Goal: Task Accomplishment & Management: Manage account settings

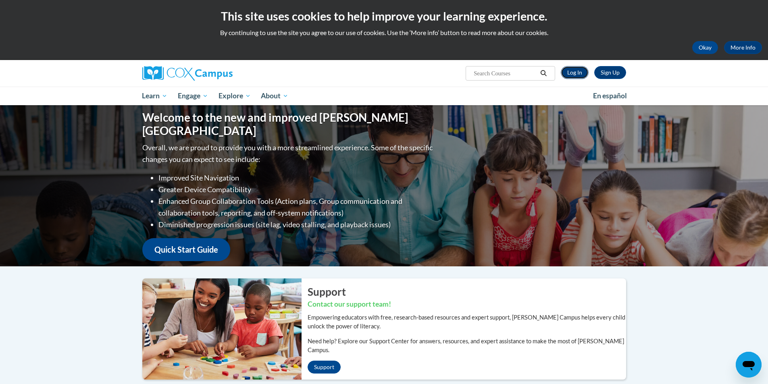
click at [573, 73] on link "Log In" at bounding box center [575, 72] width 28 height 13
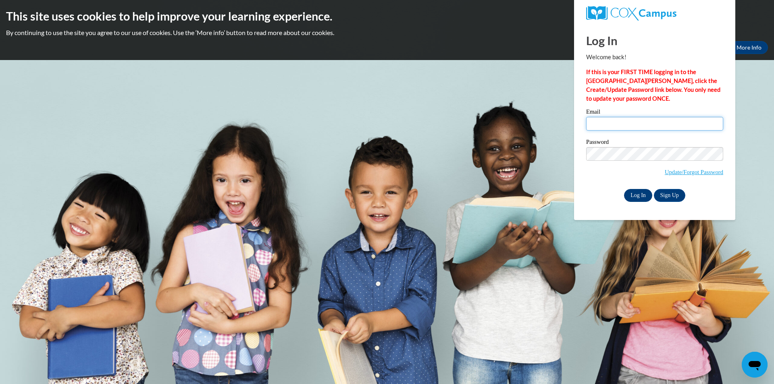
type input "shirleyjeanhopson1966@gmail.com"
click at [641, 195] on input "Log In" at bounding box center [638, 195] width 28 height 13
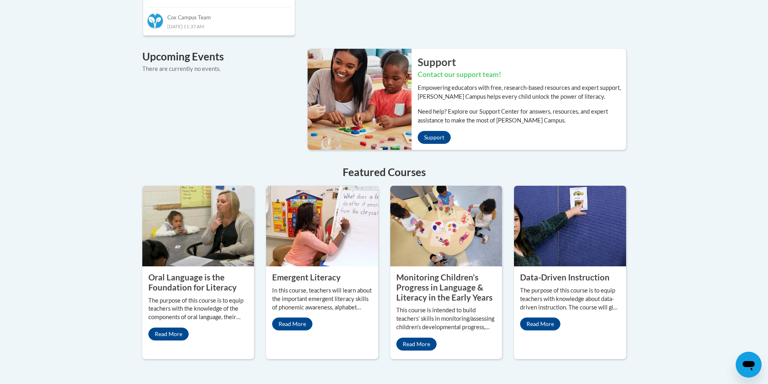
scroll to position [588, 0]
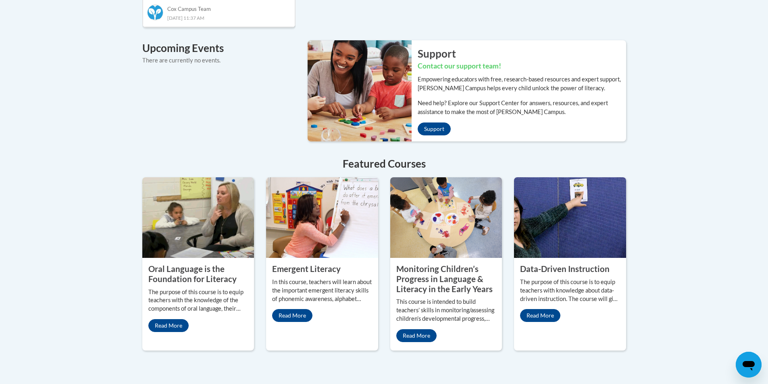
click at [296, 226] on img at bounding box center [322, 217] width 112 height 81
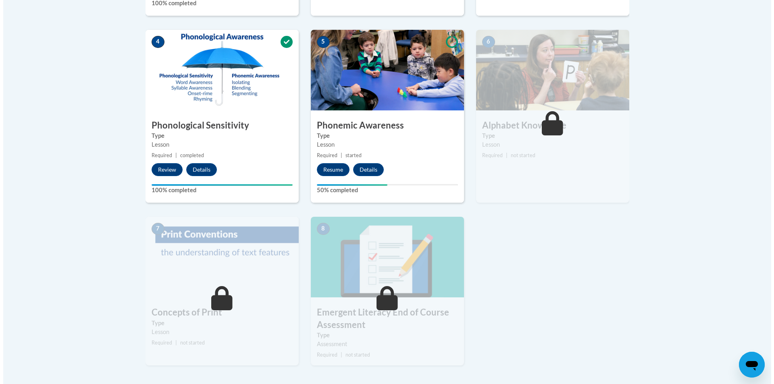
scroll to position [472, 0]
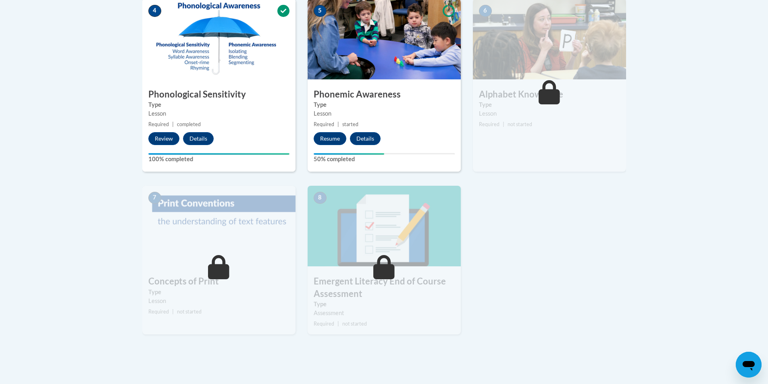
click at [328, 140] on button "Resume" at bounding box center [330, 138] width 33 height 13
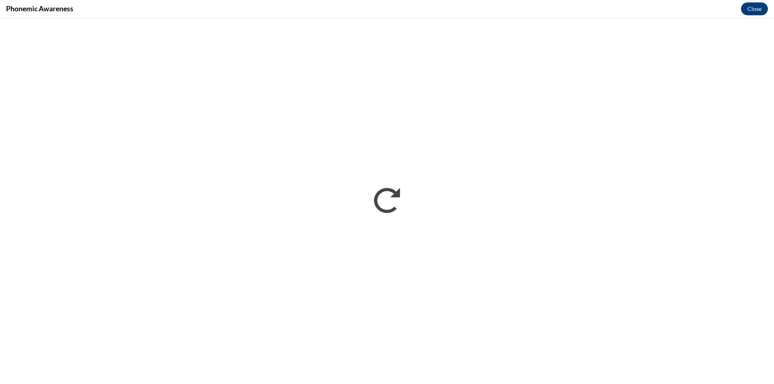
scroll to position [0, 0]
